Goal: Find specific page/section: Find specific page/section

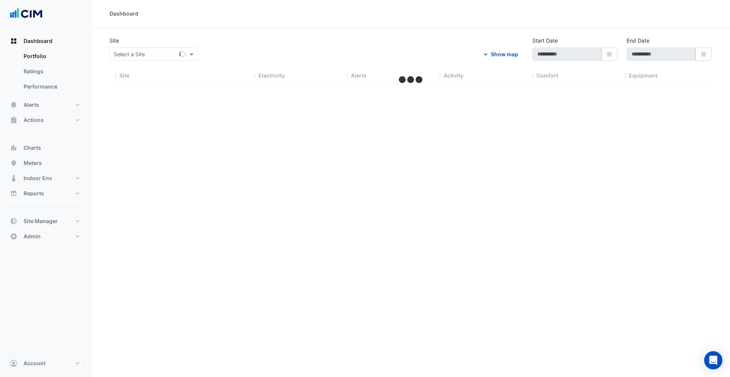
select select "***"
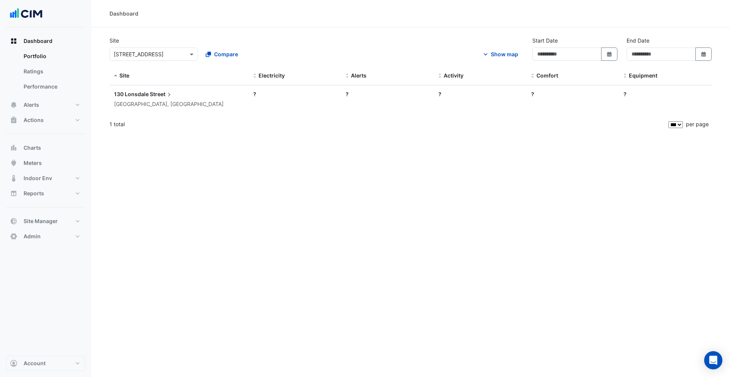
type input "**********"
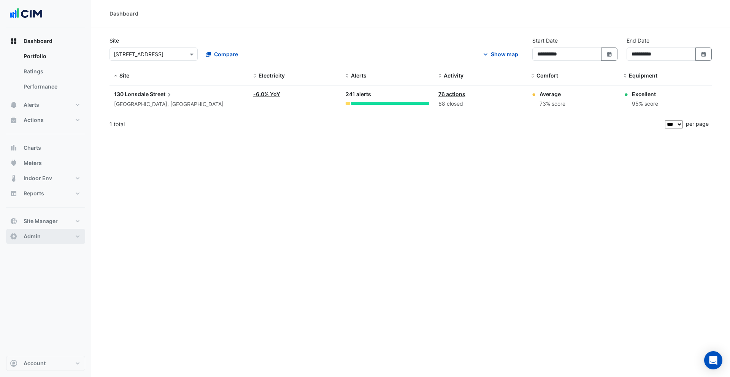
click at [53, 234] on button "Admin" at bounding box center [45, 236] width 79 height 15
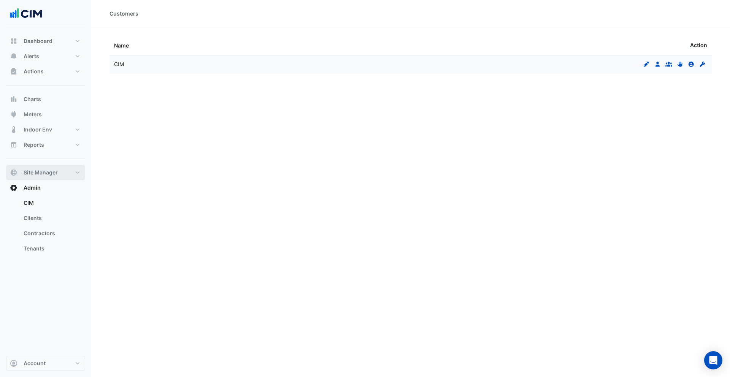
click at [56, 177] on button "Site Manager" at bounding box center [45, 172] width 79 height 15
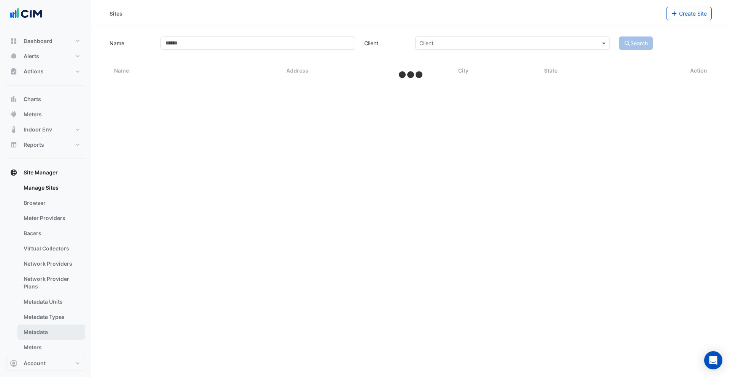
select select "***"
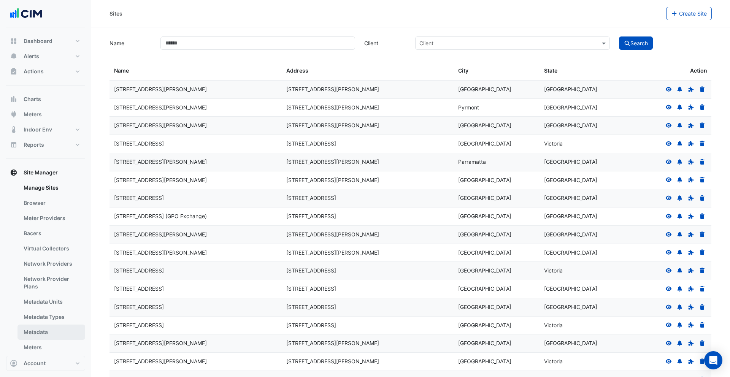
click at [48, 330] on link "Metadata" at bounding box center [51, 332] width 68 height 15
select select "***"
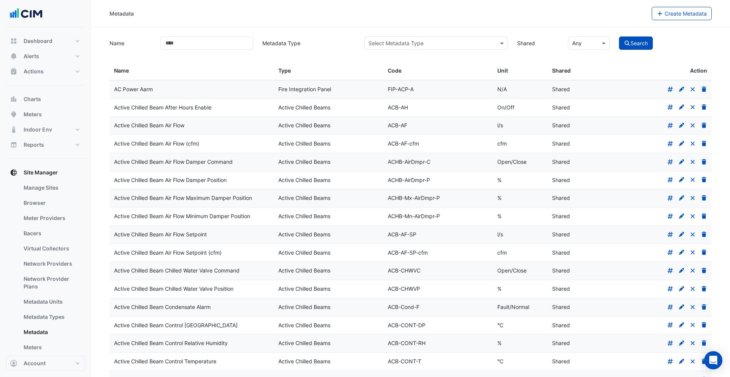
click at [425, 44] on input "text" at bounding box center [428, 44] width 120 height 8
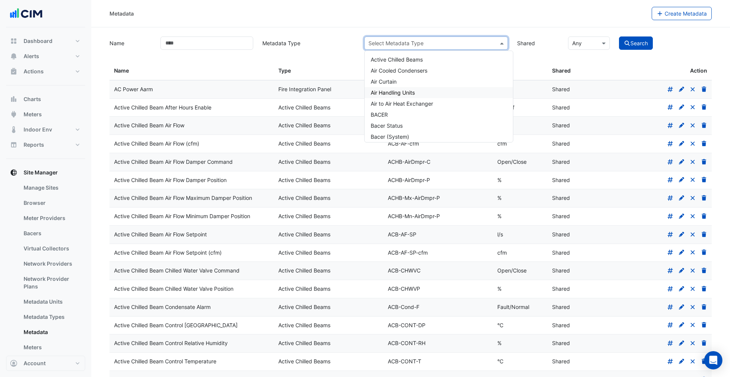
click at [407, 94] on span "Air Handling Units" at bounding box center [393, 92] width 44 height 6
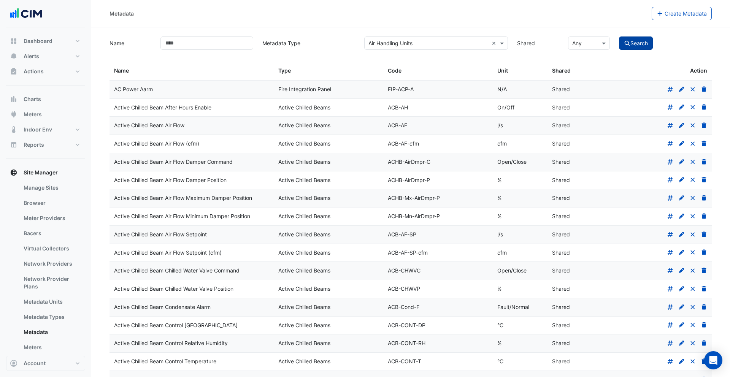
click at [634, 43] on button "Search" at bounding box center [636, 42] width 34 height 13
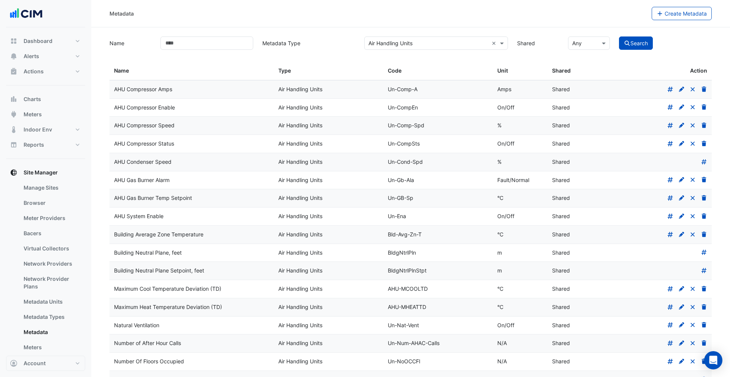
click at [672, 88] on icon at bounding box center [670, 89] width 7 height 5
click at [670, 107] on icon at bounding box center [670, 107] width 7 height 5
click at [671, 125] on icon at bounding box center [669, 125] width 5 height 5
click at [670, 143] on icon at bounding box center [670, 143] width 7 height 5
click at [670, 179] on icon at bounding box center [670, 179] width 7 height 5
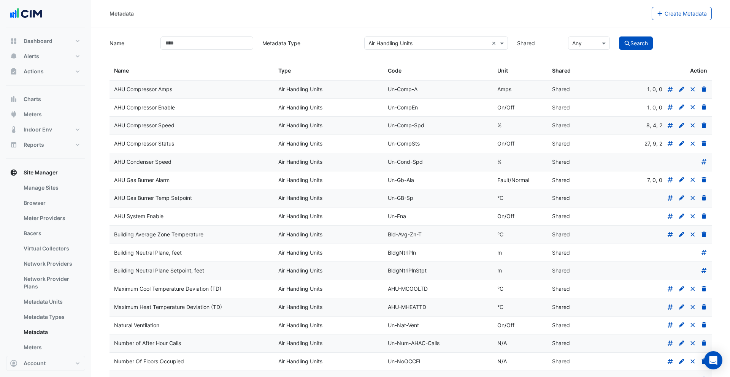
click at [671, 200] on icon at bounding box center [669, 197] width 5 height 5
click at [705, 159] on icon at bounding box center [703, 161] width 5 height 5
click at [591, 43] on div at bounding box center [588, 43] width 41 height 9
click at [582, 61] on span "Shared" at bounding box center [583, 59] width 18 height 6
click at [628, 43] on icon "submit" at bounding box center [627, 43] width 7 height 5
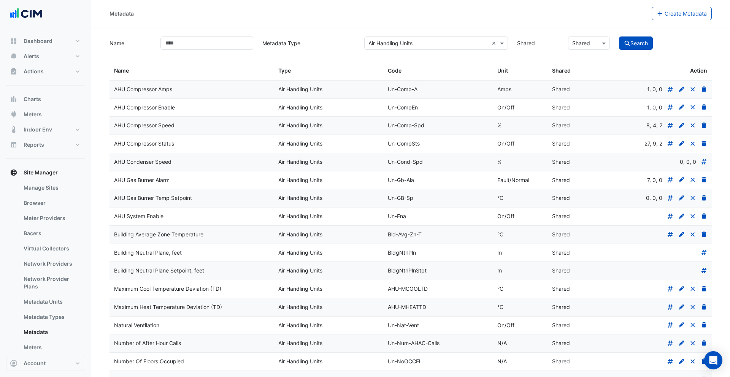
click at [670, 216] on icon at bounding box center [670, 216] width 7 height 5
click at [670, 232] on icon at bounding box center [670, 234] width 7 height 5
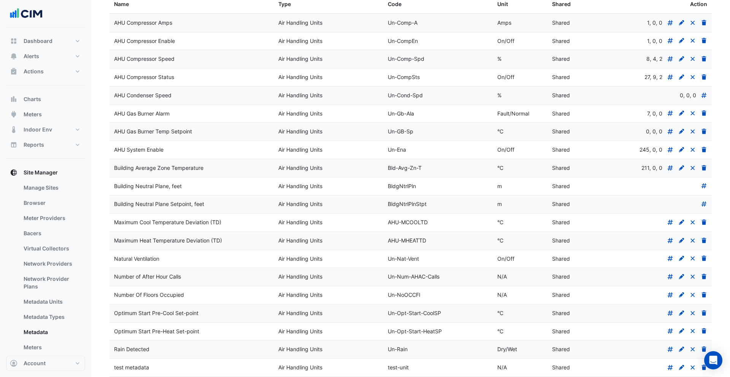
scroll to position [44, 0]
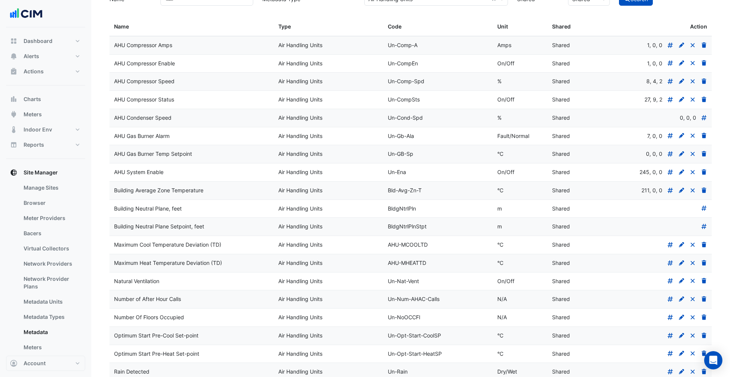
click at [704, 210] on icon at bounding box center [704, 208] width 7 height 5
click at [704, 225] on icon at bounding box center [704, 226] width 7 height 5
click at [673, 244] on icon at bounding box center [670, 244] width 7 height 5
click at [671, 260] on icon at bounding box center [670, 262] width 7 height 5
click at [667, 282] on icon at bounding box center [669, 280] width 5 height 5
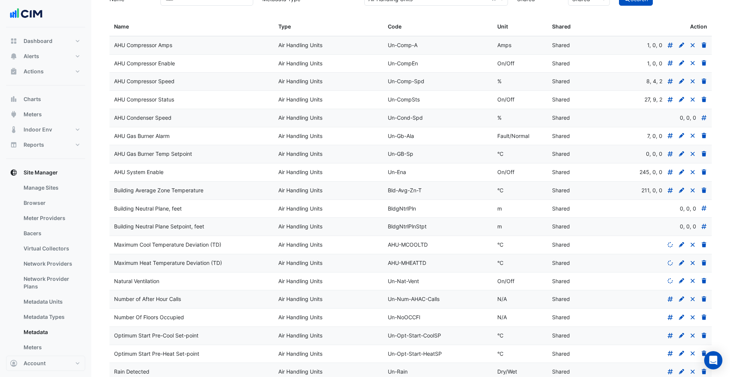
click at [669, 298] on icon at bounding box center [669, 298] width 5 height 5
click at [667, 321] on div at bounding box center [657, 317] width 100 height 9
click at [667, 319] on icon at bounding box center [670, 317] width 7 height 5
click at [670, 332] on fa-icon at bounding box center [670, 335] width 7 height 6
click at [669, 351] on icon at bounding box center [670, 353] width 7 height 5
